Goal: Information Seeking & Learning: Learn about a topic

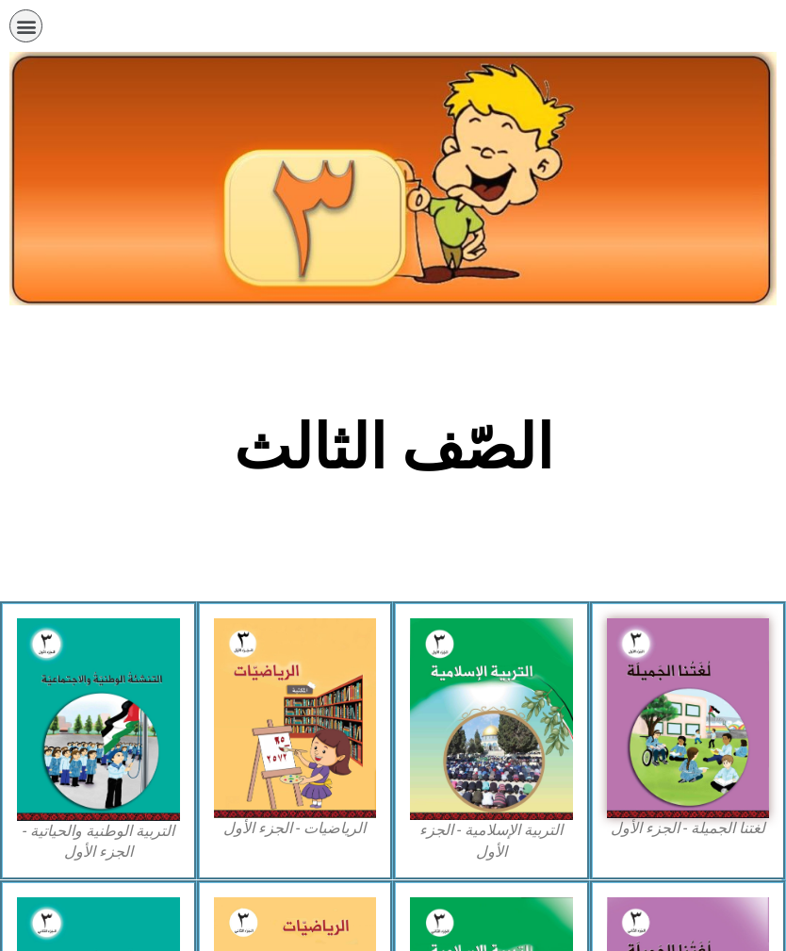
scroll to position [97, 0]
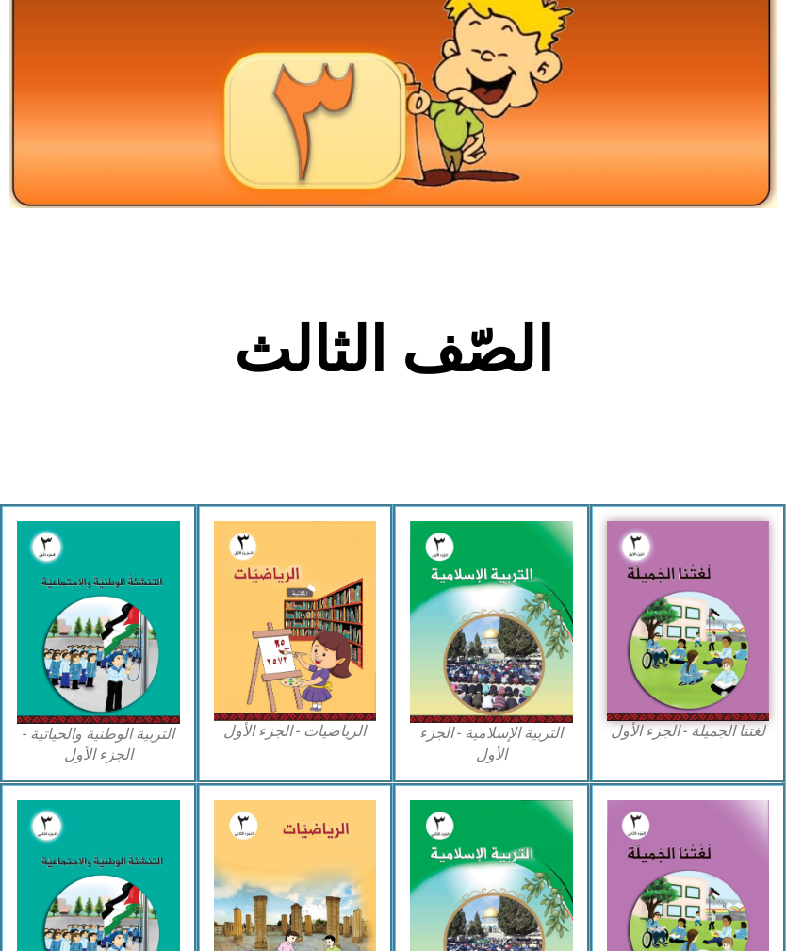
click at [700, 655] on img at bounding box center [688, 621] width 163 height 201
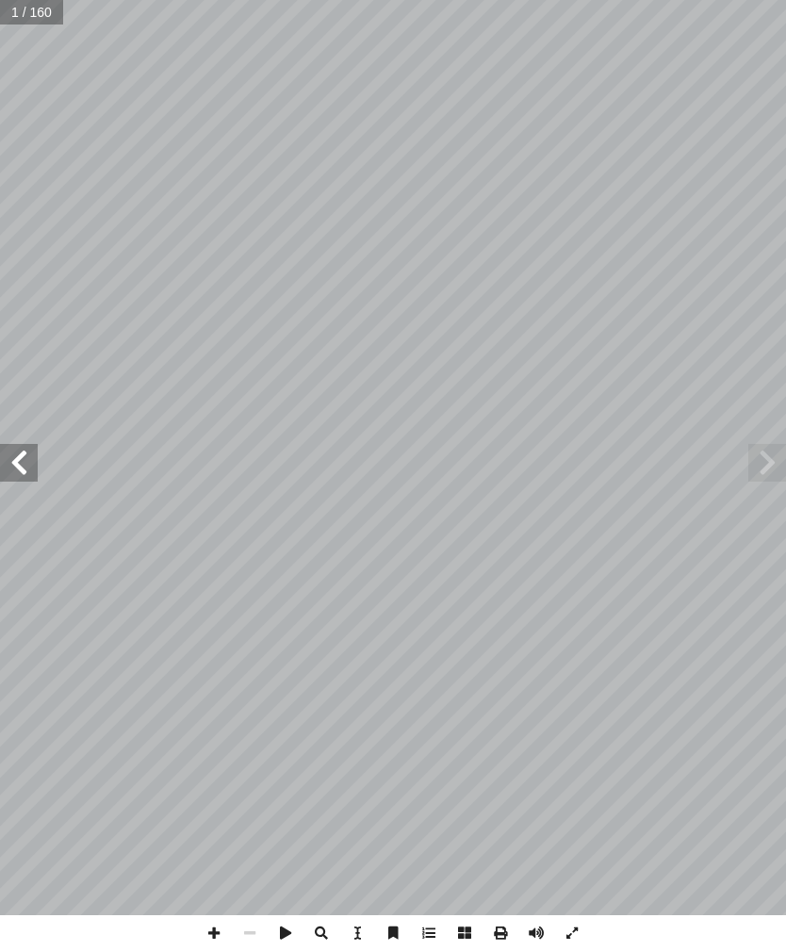
click at [771, 452] on span at bounding box center [767, 463] width 38 height 38
click at [3, 469] on span at bounding box center [19, 463] width 38 height 38
click at [20, 457] on span at bounding box center [19, 463] width 38 height 38
click at [15, 466] on span at bounding box center [19, 463] width 38 height 38
click at [18, 468] on span at bounding box center [19, 463] width 38 height 38
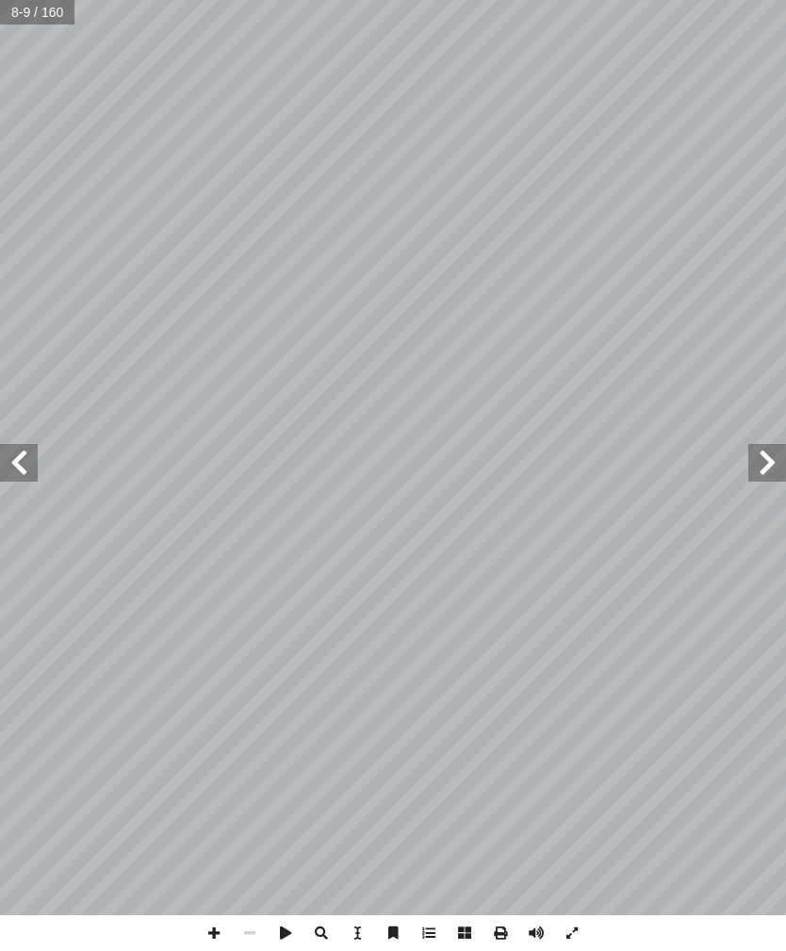
click at [31, 464] on span at bounding box center [19, 463] width 38 height 38
click at [26, 462] on span at bounding box center [19, 463] width 38 height 38
click at [10, 461] on span at bounding box center [19, 463] width 38 height 38
click at [757, 446] on span at bounding box center [767, 463] width 38 height 38
click at [8, 472] on span at bounding box center [19, 463] width 38 height 38
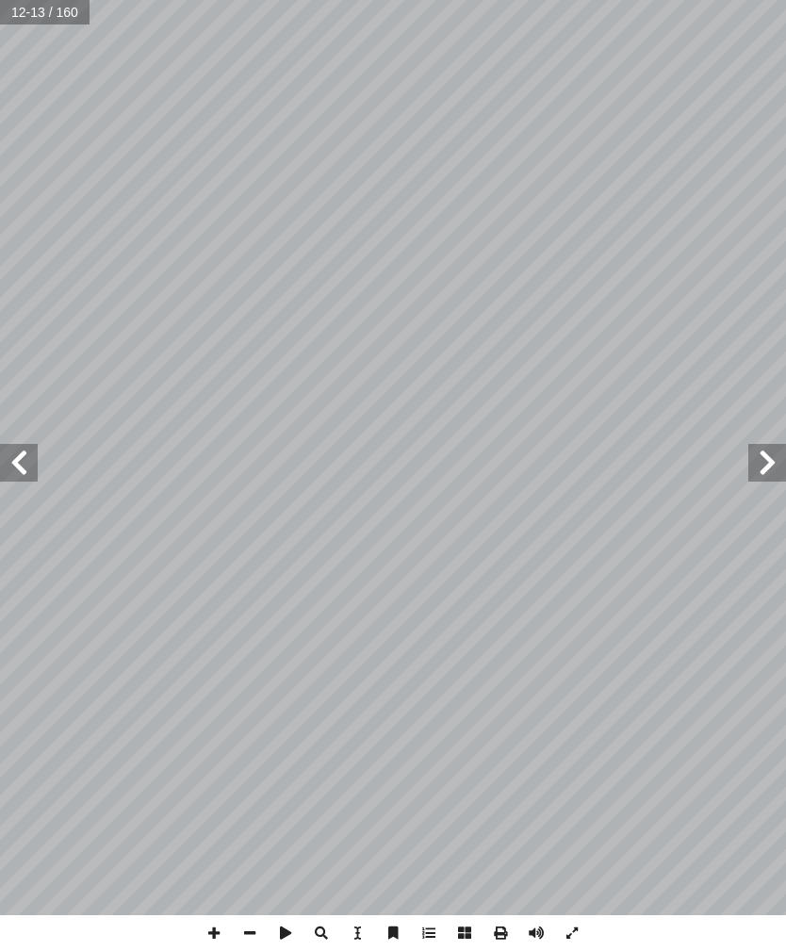
click at [5, 459] on span at bounding box center [19, 463] width 38 height 38
click at [754, 471] on span at bounding box center [767, 463] width 38 height 38
click at [10, 461] on span at bounding box center [19, 463] width 38 height 38
click at [750, 459] on span at bounding box center [767, 463] width 38 height 38
click at [12, 459] on span at bounding box center [19, 463] width 38 height 38
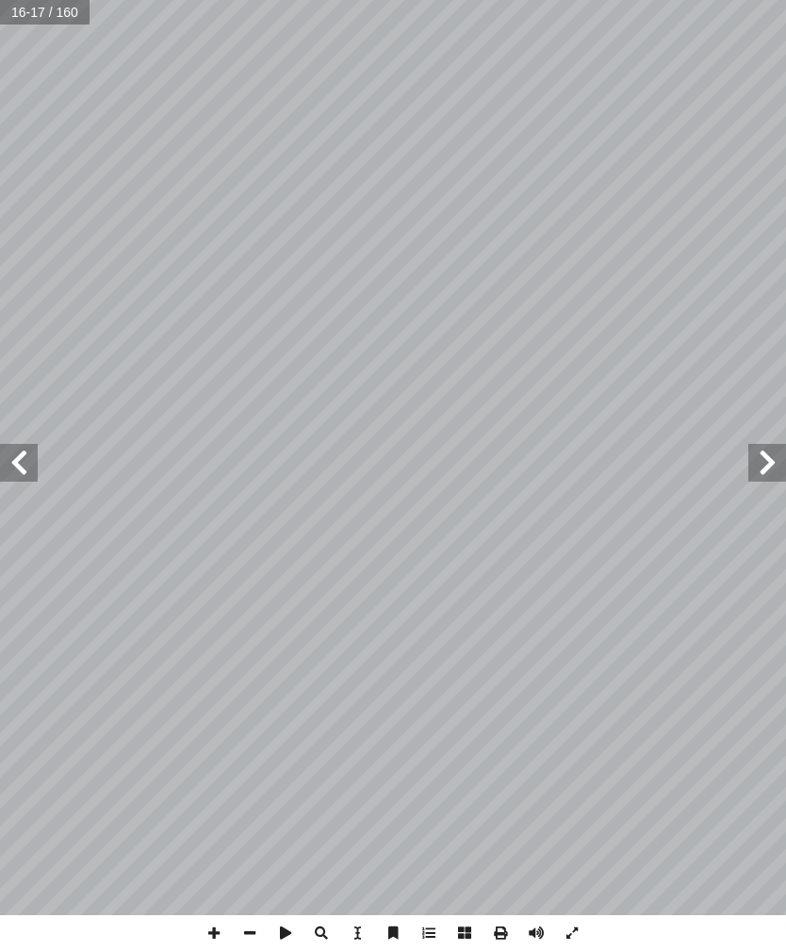
click at [762, 453] on span at bounding box center [767, 463] width 38 height 38
click at [11, 464] on span at bounding box center [19, 463] width 38 height 38
click at [11, 471] on span at bounding box center [19, 463] width 38 height 38
click at [753, 468] on span at bounding box center [767, 463] width 38 height 38
click at [33, 474] on span at bounding box center [19, 463] width 38 height 38
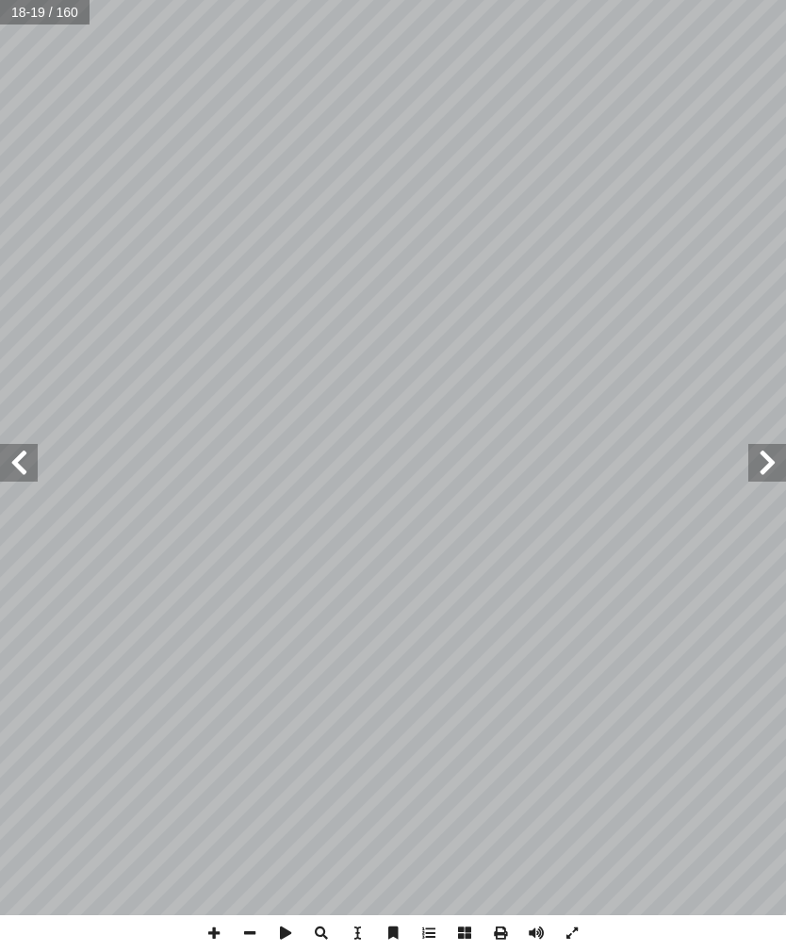
click at [756, 467] on span at bounding box center [767, 463] width 38 height 38
click at [16, 452] on span at bounding box center [19, 463] width 38 height 38
click at [14, 463] on span at bounding box center [19, 463] width 38 height 38
click at [9, 456] on span at bounding box center [19, 463] width 38 height 38
click at [17, 459] on span at bounding box center [19, 463] width 38 height 38
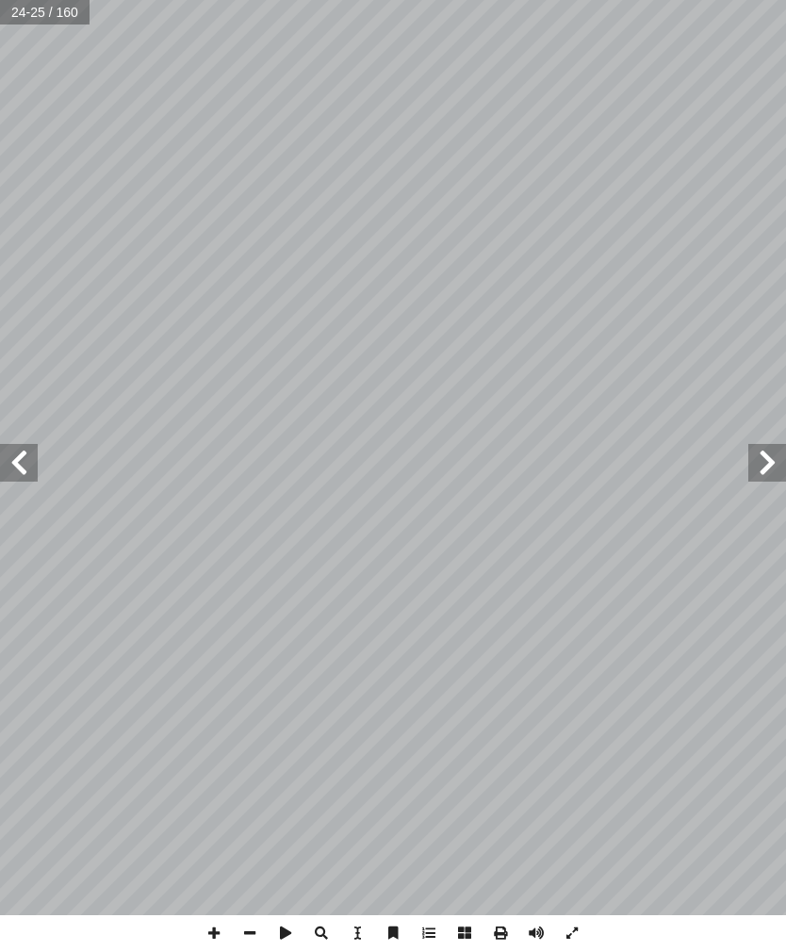
click at [760, 468] on span at bounding box center [767, 463] width 38 height 38
click at [765, 464] on span at bounding box center [767, 463] width 38 height 38
click at [26, 480] on span at bounding box center [19, 463] width 38 height 38
click at [9, 474] on span at bounding box center [19, 463] width 38 height 38
click at [23, 468] on span at bounding box center [19, 463] width 38 height 38
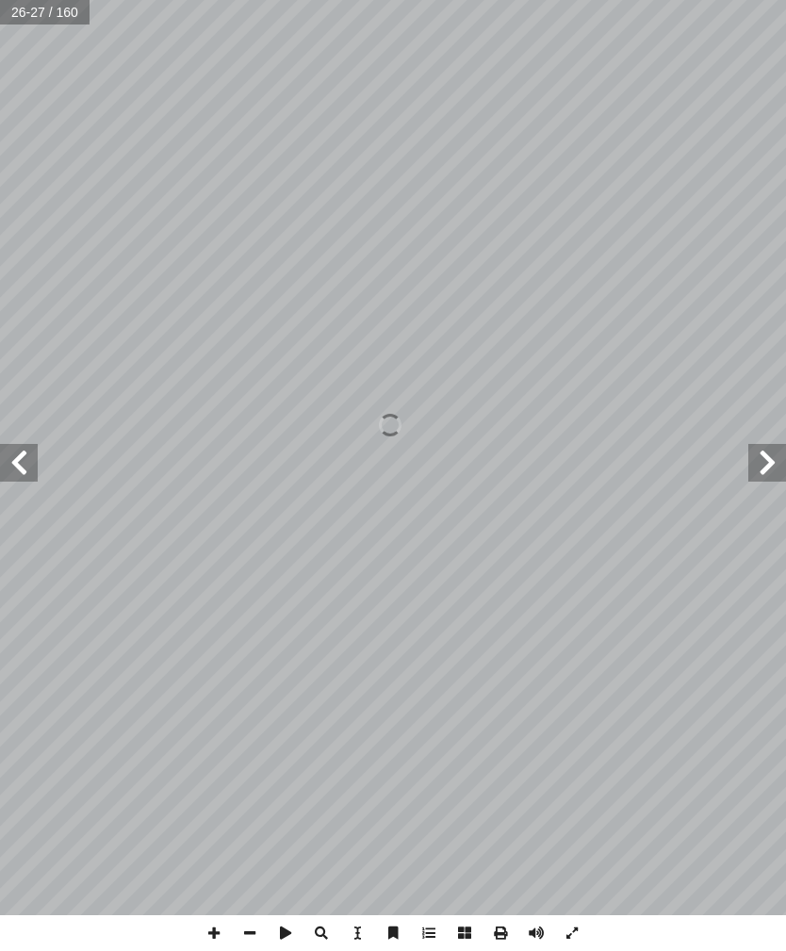
click at [10, 471] on span at bounding box center [19, 463] width 38 height 38
click at [36, 468] on span at bounding box center [19, 463] width 38 height 38
click at [25, 456] on span at bounding box center [19, 463] width 38 height 38
click at [759, 463] on span at bounding box center [767, 463] width 38 height 38
click at [763, 467] on span at bounding box center [767, 463] width 38 height 38
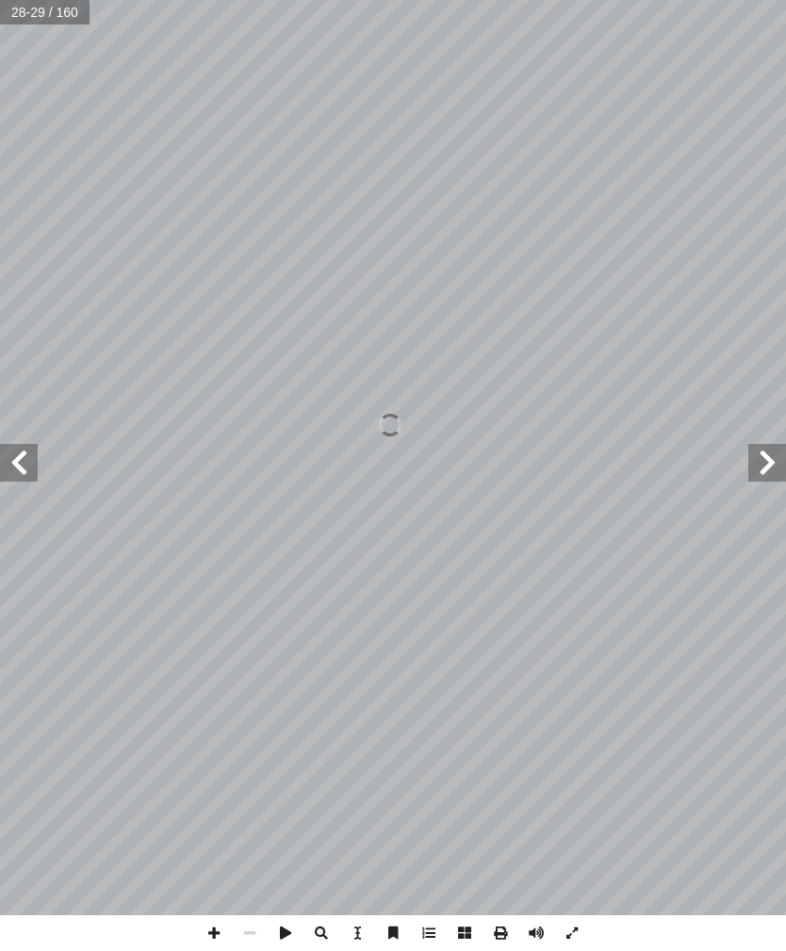
click at [774, 461] on span at bounding box center [767, 463] width 38 height 38
click at [28, 455] on span at bounding box center [19, 463] width 38 height 38
click at [25, 463] on span at bounding box center [19, 463] width 38 height 38
click at [771, 446] on span at bounding box center [767, 463] width 38 height 38
click at [777, 466] on span at bounding box center [767, 463] width 38 height 38
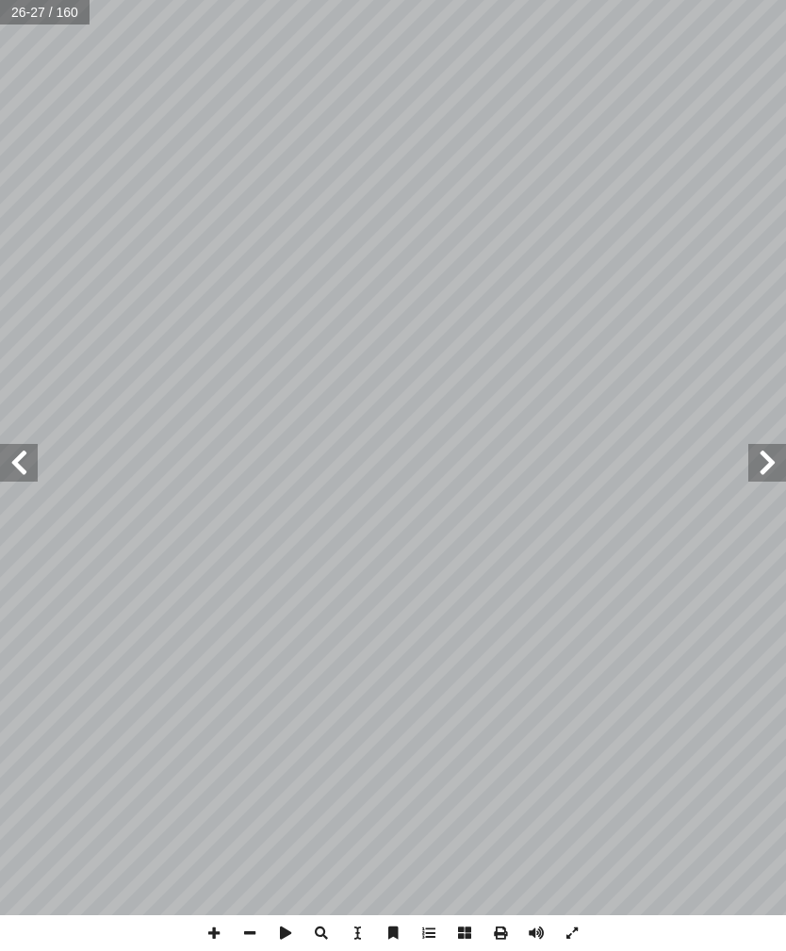
click at [8, 455] on span at bounding box center [19, 463] width 38 height 38
click at [28, 467] on span at bounding box center [19, 463] width 38 height 38
click at [762, 465] on span at bounding box center [767, 463] width 38 height 38
click at [749, 453] on span at bounding box center [767, 463] width 38 height 38
click at [766, 453] on span at bounding box center [767, 463] width 38 height 38
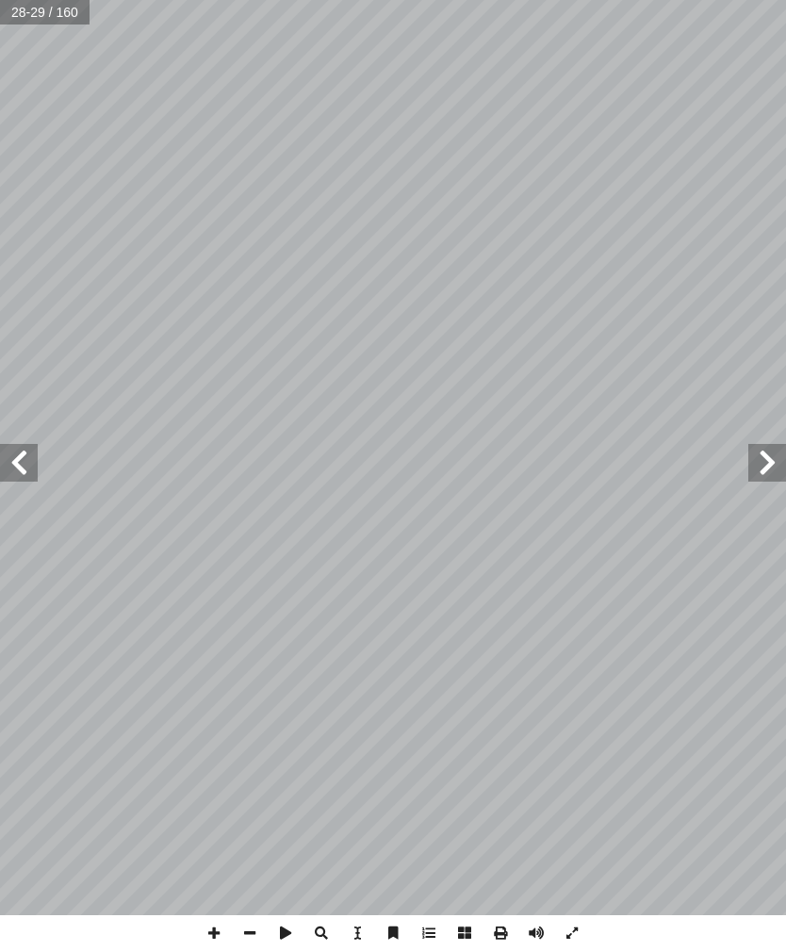
click at [775, 473] on span at bounding box center [767, 463] width 38 height 38
